Goal: Find specific page/section: Find specific page/section

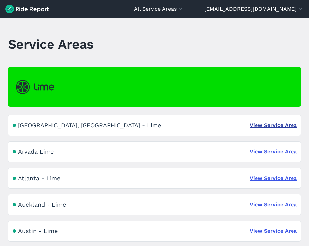
click at [265, 125] on link "View Service Area" at bounding box center [273, 125] width 47 height 8
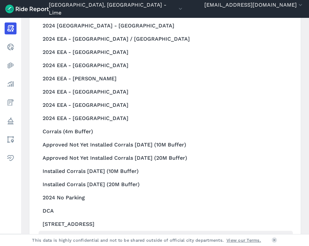
scroll to position [776, 0]
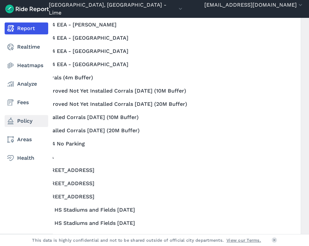
click at [15, 119] on link "Policy" at bounding box center [27, 121] width 44 height 12
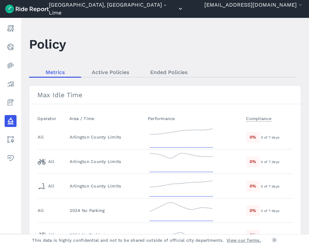
click at [184, 10] on button "[GEOGRAPHIC_DATA], [GEOGRAPHIC_DATA] - Lime" at bounding box center [116, 9] width 135 height 16
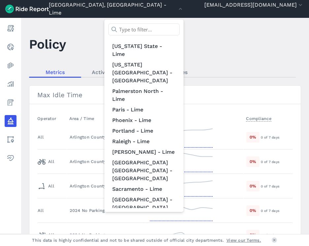
scroll to position [558, 0]
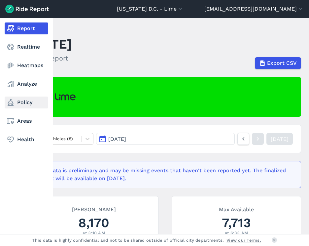
click at [18, 105] on link "Policy" at bounding box center [27, 103] width 44 height 12
